Goal: Download file/media

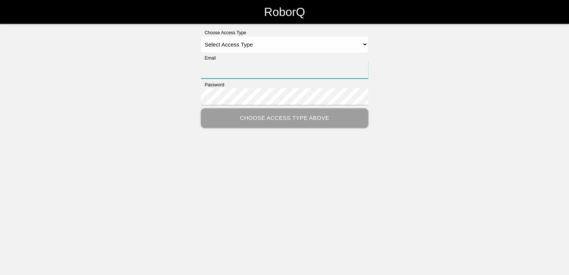
type input "[PERSON_NAME][EMAIL_ADDRESS][PERSON_NAME][DOMAIN_NAME]"
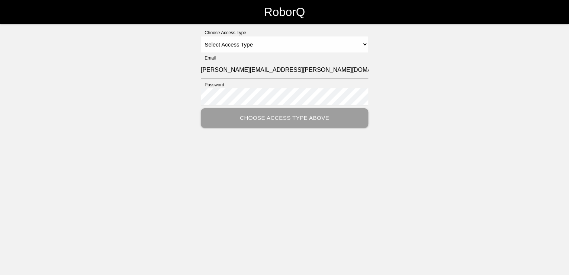
click at [368, 44] on div "Choose Access Type Select Access Type Admin Customer Supervisor Worker Email th…" at bounding box center [284, 78] width 569 height 98
click at [366, 44] on select "Select Access Type Admin Customer Supervisor Worker" at bounding box center [284, 44] width 167 height 17
select select "Customer"
click at [201, 36] on select "Select Access Type Admin Customer Supervisor Worker" at bounding box center [284, 44] width 167 height 17
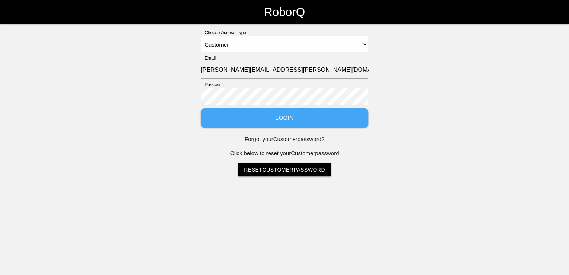
click at [296, 119] on button "Login" at bounding box center [284, 118] width 167 height 20
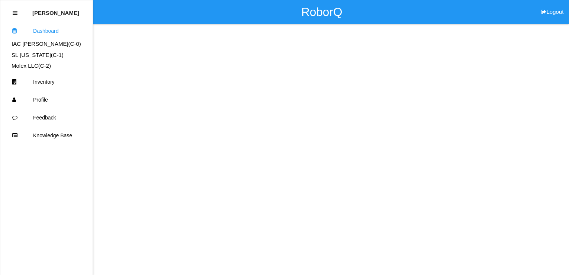
click at [188, 70] on html "RoborQ Logout Thomas Sontag Dashboard IAC Alma (C- 0 ) SL Tennessee (C- 1 ) Mol…" at bounding box center [284, 35] width 569 height 70
drag, startPoint x: 163, startPoint y: 57, endPoint x: 297, endPoint y: 57, distance: 134.6
click at [164, 57] on html "RoborQ Logout Thomas Sontag Dashboard IAC Alma (C- 0 ) SL Tennessee (C- 1 ) Mol…" at bounding box center [284, 35] width 569 height 70
click at [162, 18] on div "RoborQ Logout" at bounding box center [321, 12] width 494 height 24
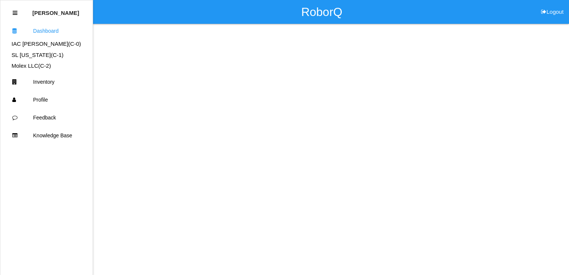
click at [330, 70] on html "RoborQ Logout Thomas Sontag Dashboard IAC Alma (C- 0 ) SL Tennessee (C- 1 ) Mol…" at bounding box center [284, 35] width 569 height 70
click at [50, 30] on link "Dashboard" at bounding box center [46, 31] width 92 height 18
click at [39, 45] on link "IAC Alma (C- 0 )" at bounding box center [47, 44] width 70 height 6
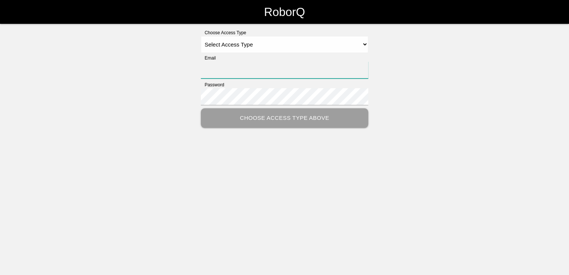
type input "[PERSON_NAME][EMAIL_ADDRESS][PERSON_NAME][DOMAIN_NAME]"
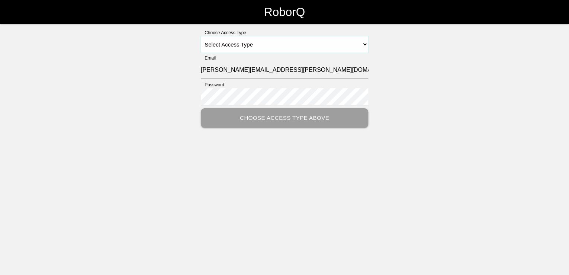
click at [365, 44] on select "Select Access Type Admin Customer Supervisor Worker" at bounding box center [284, 44] width 167 height 17
select select "Customer"
click at [201, 36] on select "Select Access Type Admin Customer Supervisor Worker" at bounding box center [284, 44] width 167 height 17
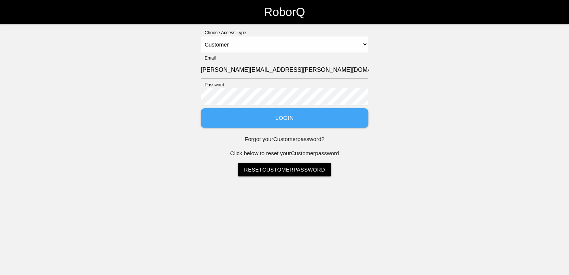
click at [289, 116] on button "Login" at bounding box center [284, 118] width 167 height 20
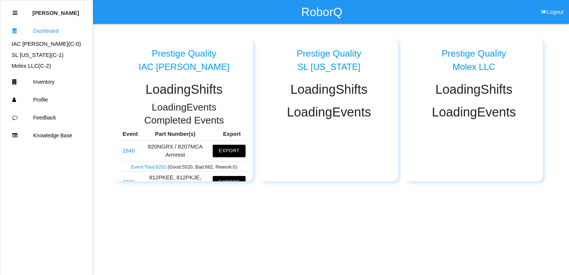
click at [148, 167] on link "Event Total: 6202" at bounding box center [149, 167] width 36 height 6
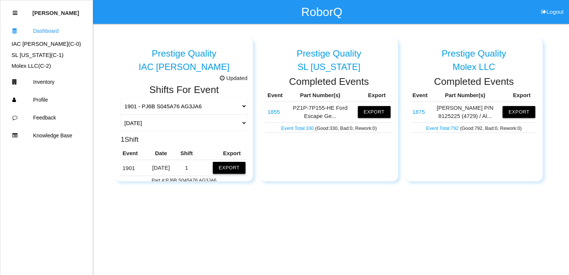
click at [233, 164] on button "Export" at bounding box center [229, 168] width 33 height 12
click at [218, 167] on button "Excel" at bounding box center [222, 166] width 14 height 6
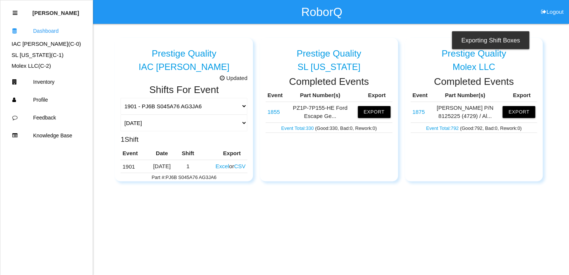
click at [485, 41] on div "Exporting Shift Boxes" at bounding box center [490, 40] width 77 height 18
drag, startPoint x: 485, startPoint y: 190, endPoint x: 484, endPoint y: 186, distance: 3.9
click at [485, 190] on html "RoborQ Logout Thomas Sontag Dashboard IAC Alma (C- 0 ) SL Tennessee (C- 1 ) Mol…" at bounding box center [284, 109] width 569 height 218
click at [498, 42] on div "Exporting Shift Boxes" at bounding box center [490, 40] width 77 height 18
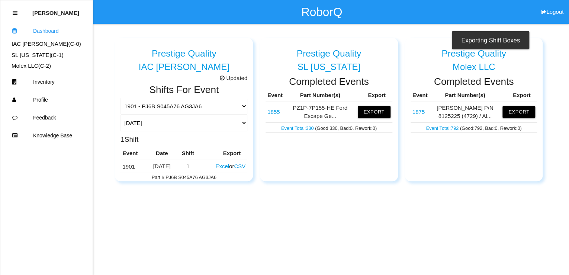
click at [469, 39] on div "Exporting Shift Boxes" at bounding box center [490, 40] width 77 height 18
click at [215, 166] on button "Excel" at bounding box center [222, 166] width 14 height 6
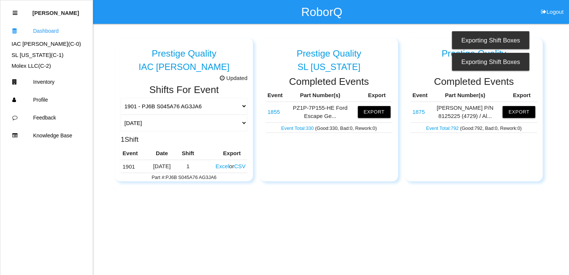
click at [499, 63] on div "Exporting Shift Boxes" at bounding box center [490, 62] width 77 height 18
click at [349, 218] on html "RoborQ Logout Thomas Sontag Dashboard IAC Alma (C- 0 ) SL Tennessee (C- 1 ) Mol…" at bounding box center [284, 109] width 569 height 218
